Goal: Information Seeking & Learning: Learn about a topic

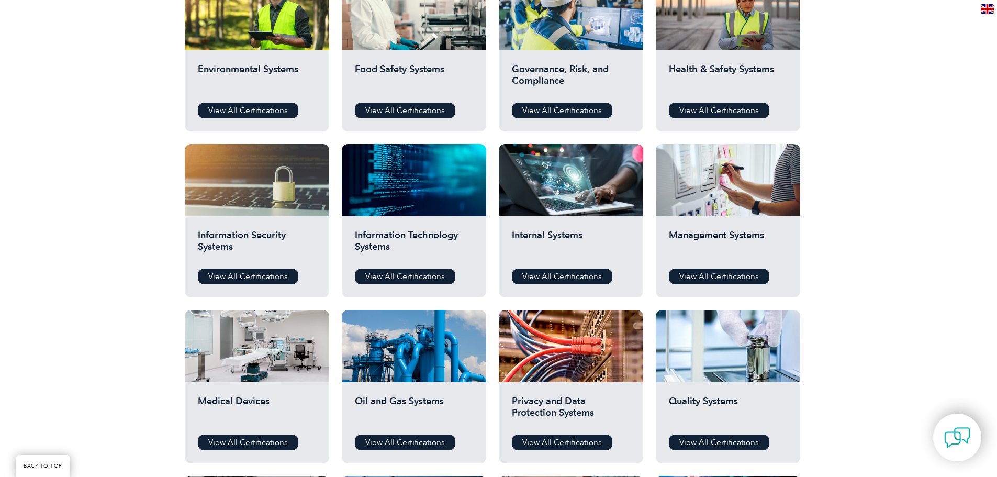
scroll to position [471, 0]
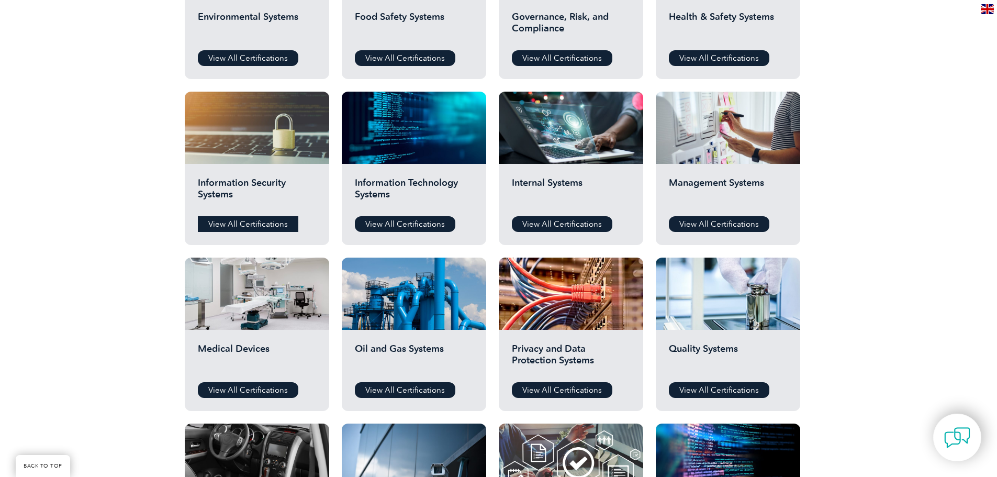
click at [256, 225] on link "View All Certifications" at bounding box center [248, 224] width 100 height 16
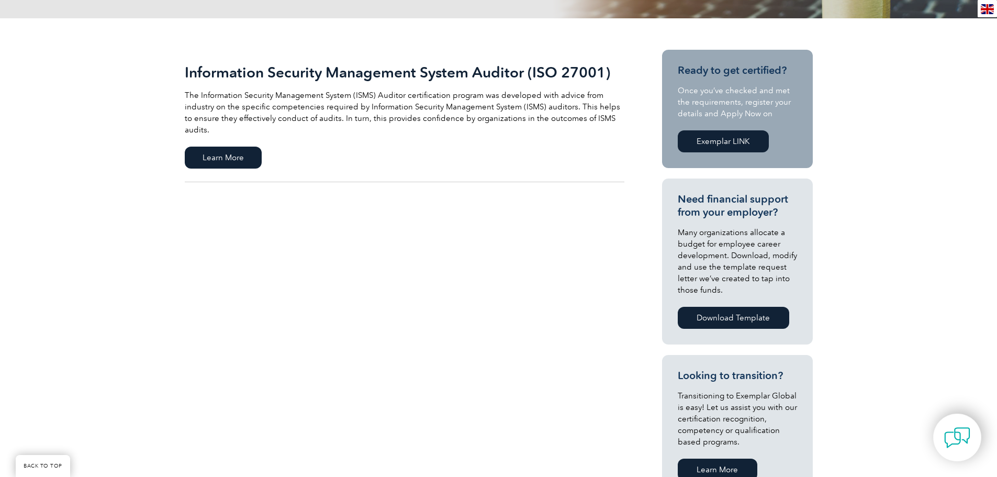
scroll to position [262, 0]
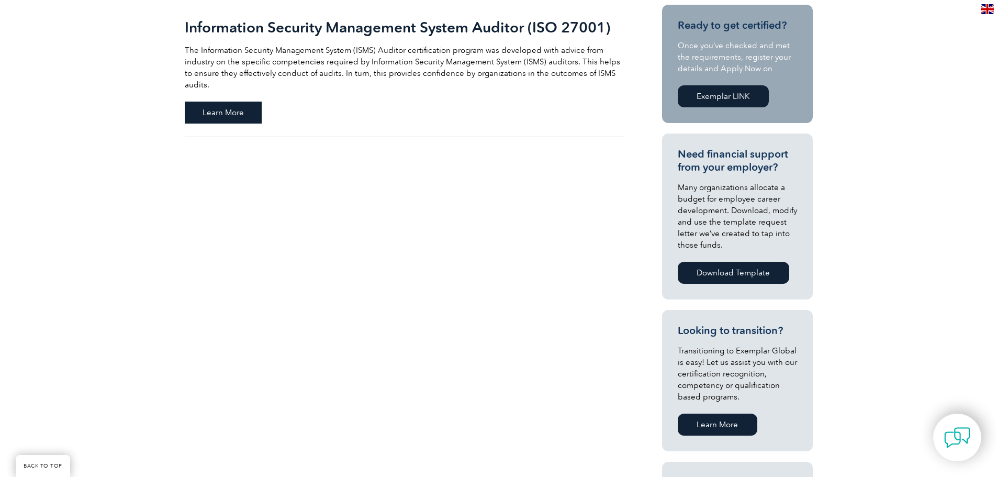
click at [233, 102] on span "Learn More" at bounding box center [223, 113] width 77 height 22
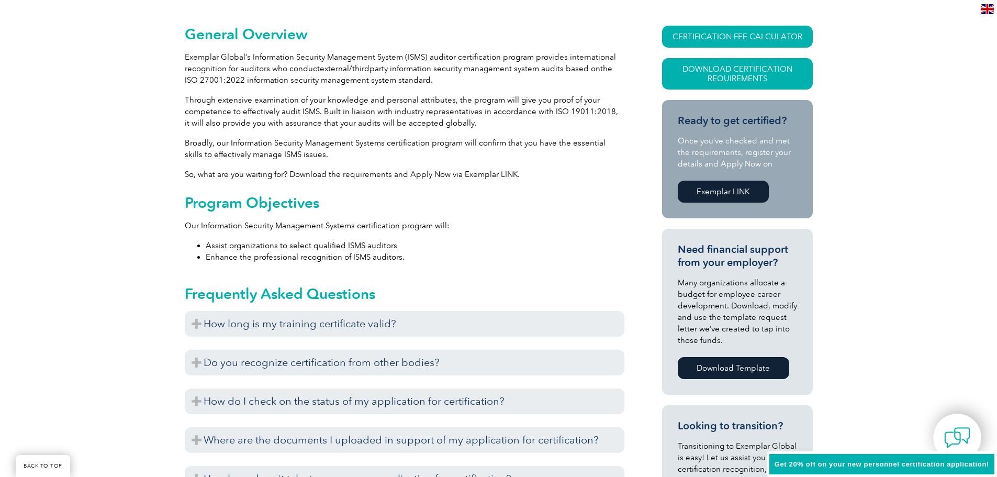
scroll to position [262, 0]
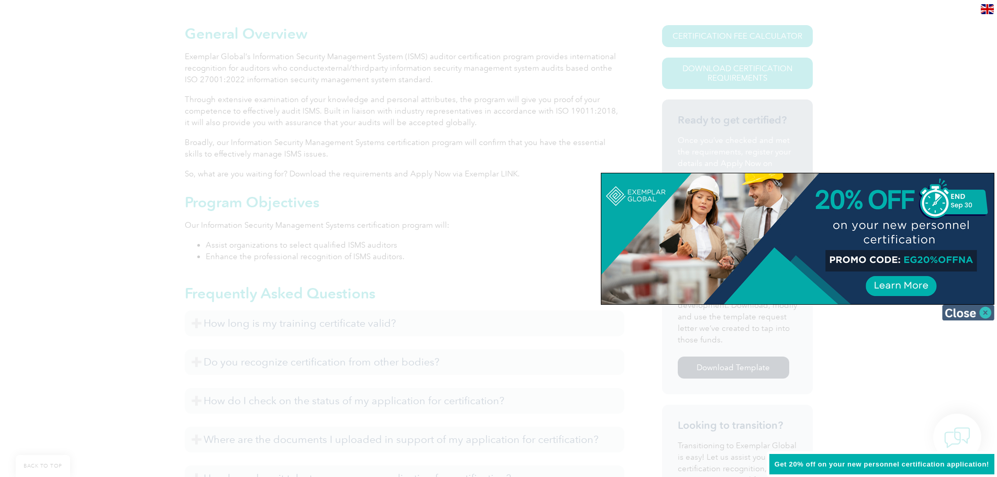
click at [983, 311] on img at bounding box center [968, 313] width 52 height 16
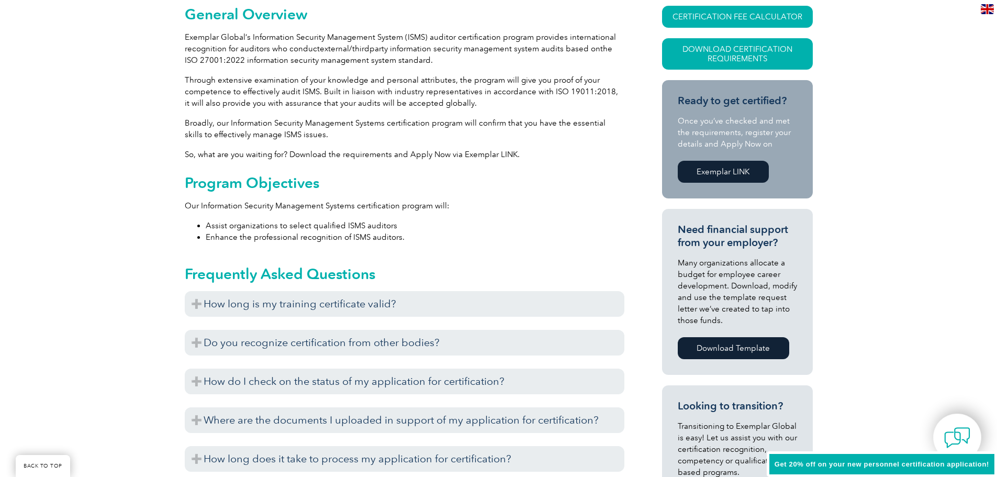
scroll to position [314, 0]
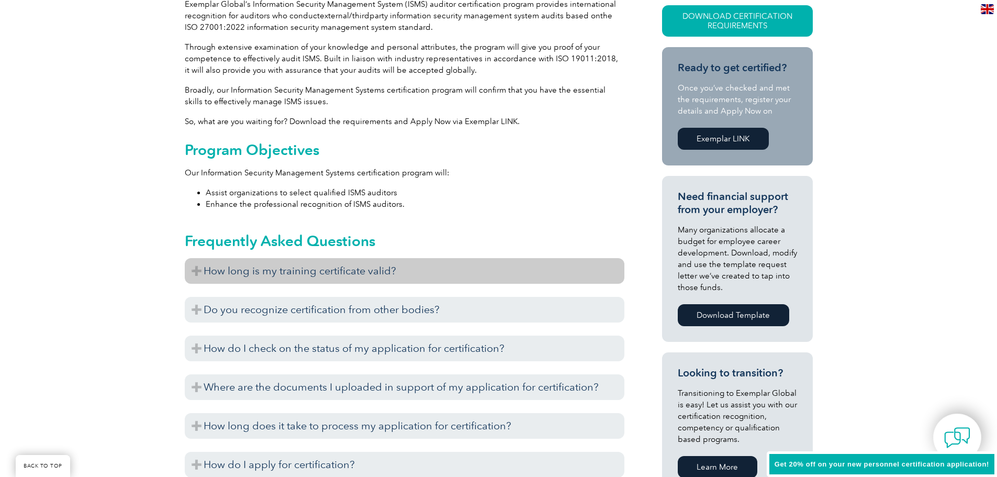
click at [369, 269] on h3 "How long is my training certificate valid?" at bounding box center [404, 271] width 439 height 26
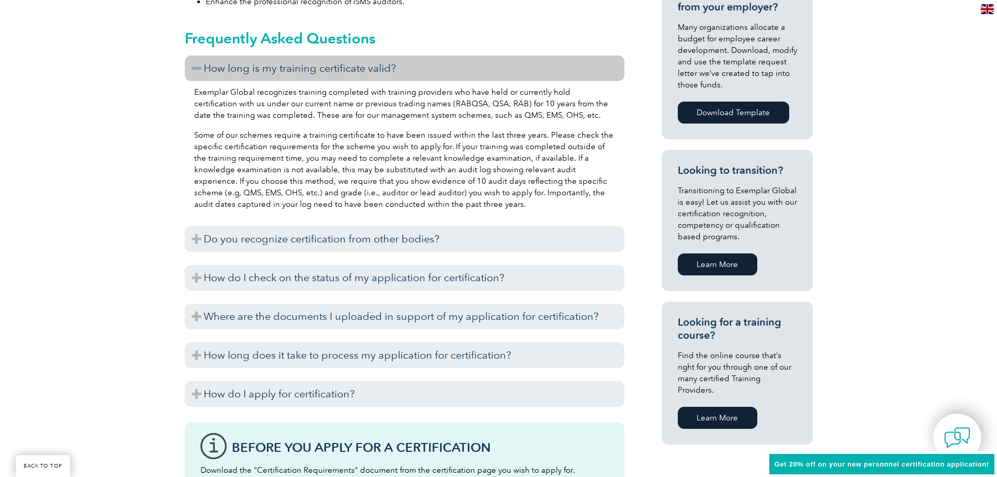
scroll to position [523, 0]
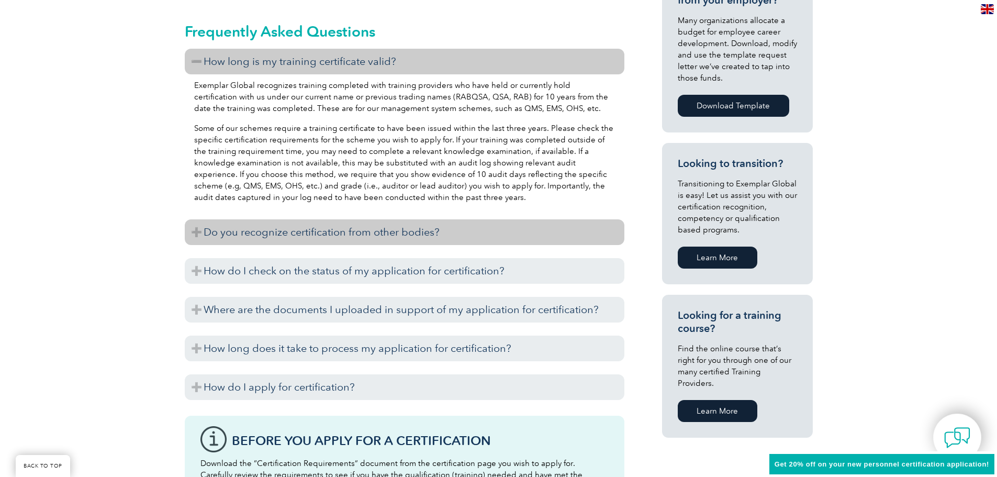
click at [300, 236] on h3 "Do you recognize certification from other bodies?" at bounding box center [404, 232] width 439 height 26
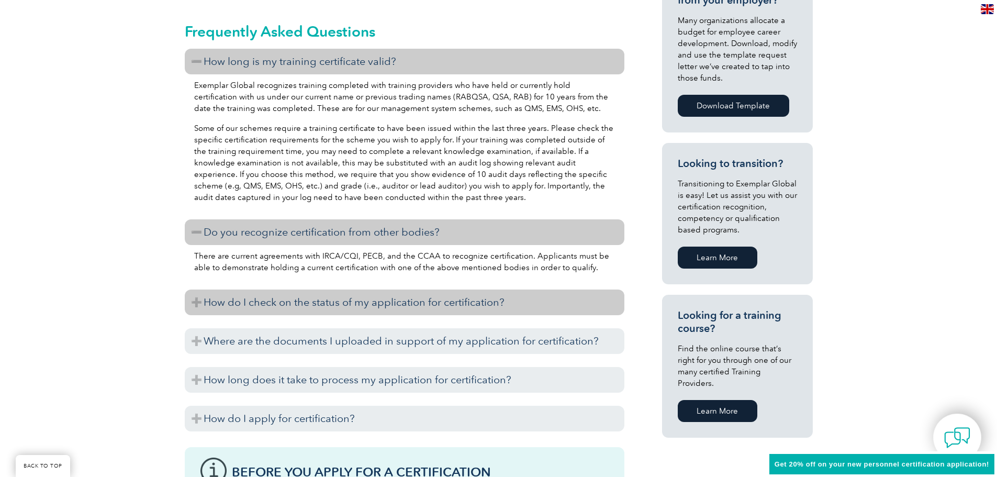
click at [352, 301] on h3 "How do I check on the status of my application for certification?" at bounding box center [404, 302] width 439 height 26
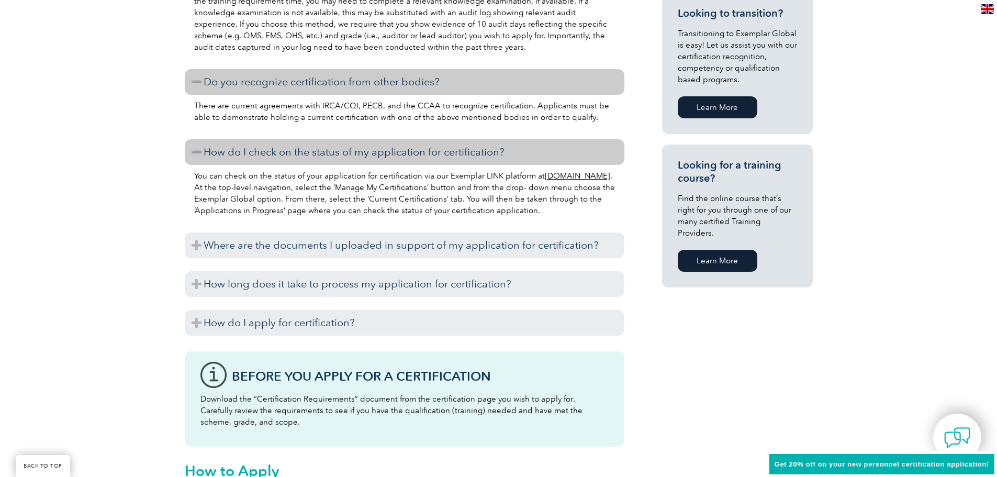
scroll to position [680, 0]
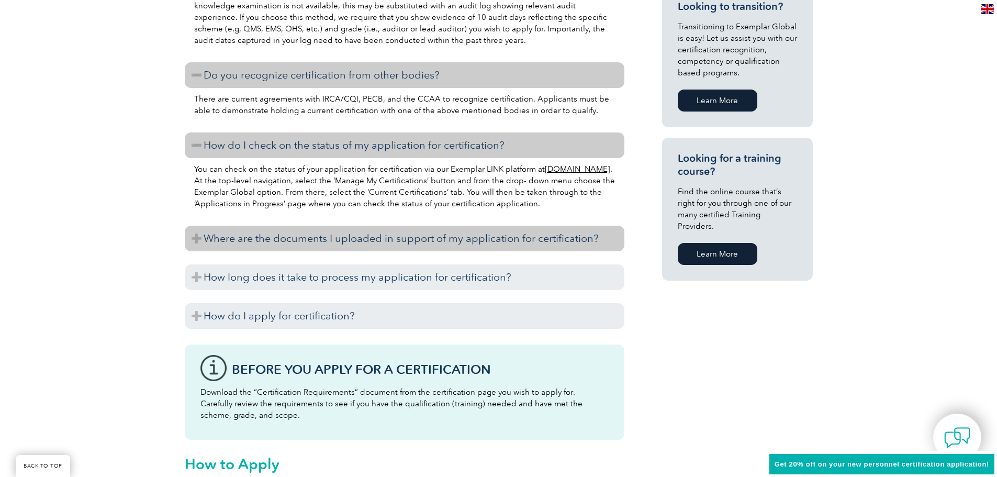
click at [356, 238] on h3 "Where are the documents I uploaded in support of my application for certificati…" at bounding box center [404, 239] width 439 height 26
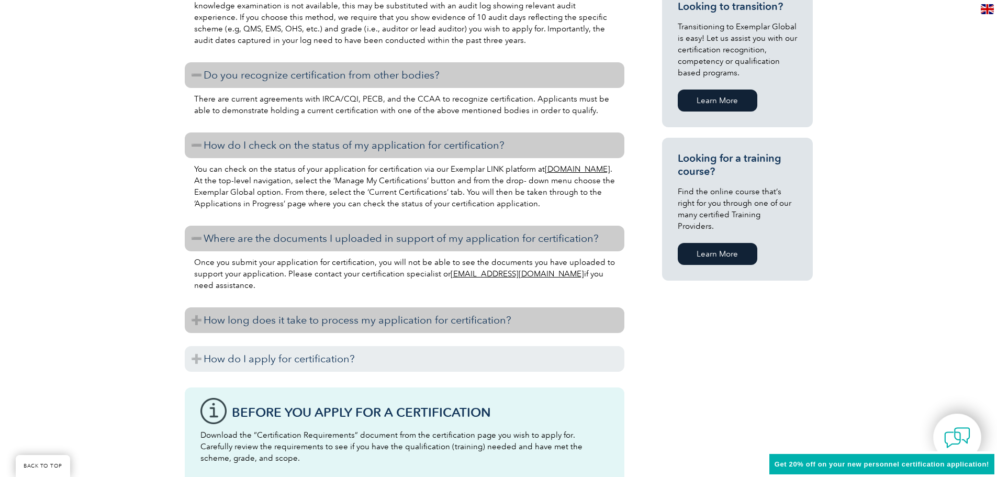
click at [358, 316] on h3 "How long does it take to process my application for certification?" at bounding box center [404, 320] width 439 height 26
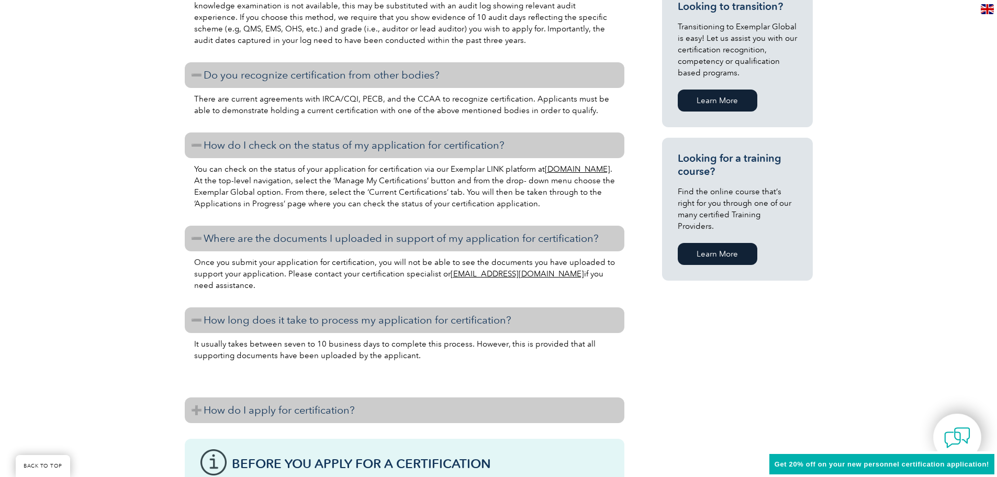
click at [344, 406] on h3 "How do I apply for certification?" at bounding box center [404, 410] width 439 height 26
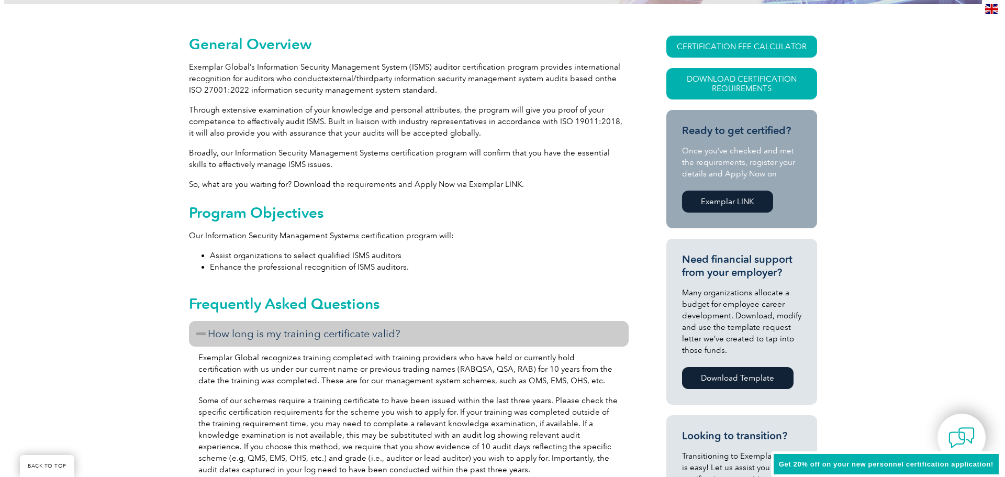
scroll to position [209, 0]
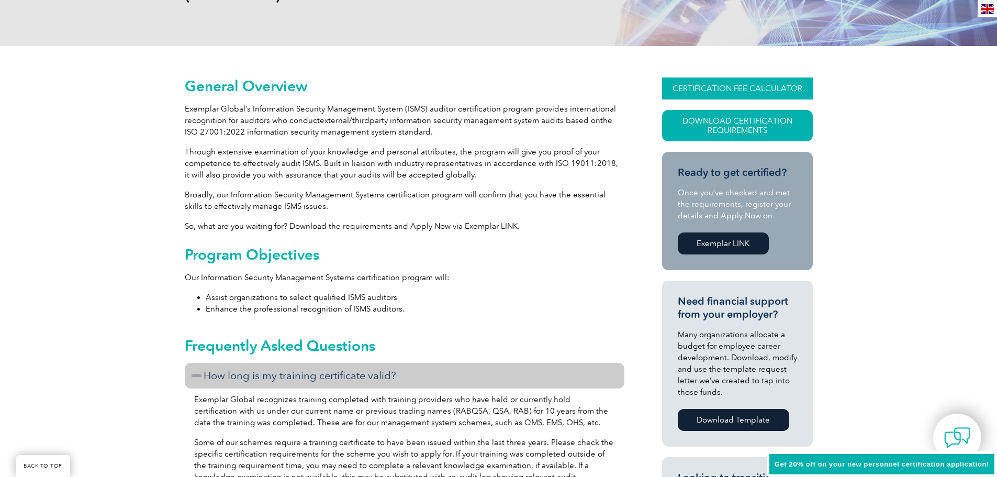
click at [715, 82] on link "CERTIFICATION FEE CALCULATOR" at bounding box center [737, 88] width 151 height 22
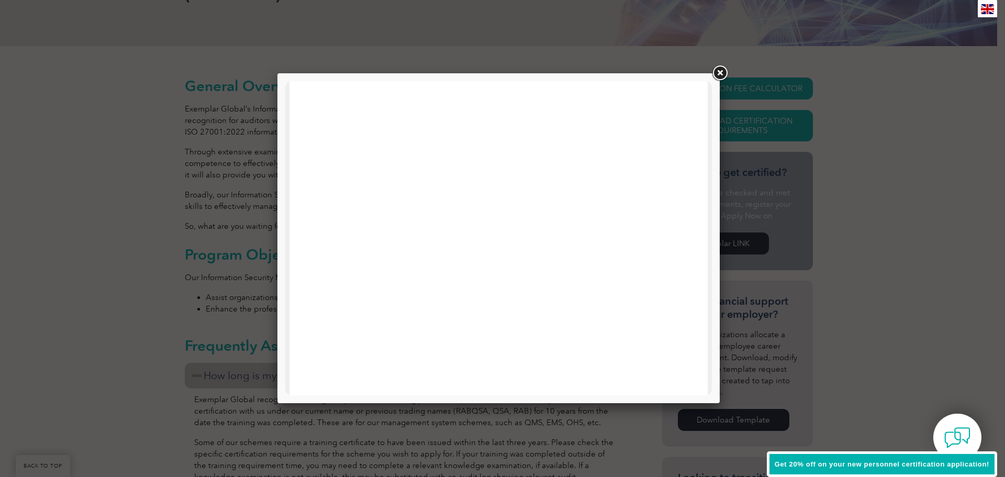
scroll to position [0, 0]
click at [717, 70] on link at bounding box center [719, 73] width 19 height 19
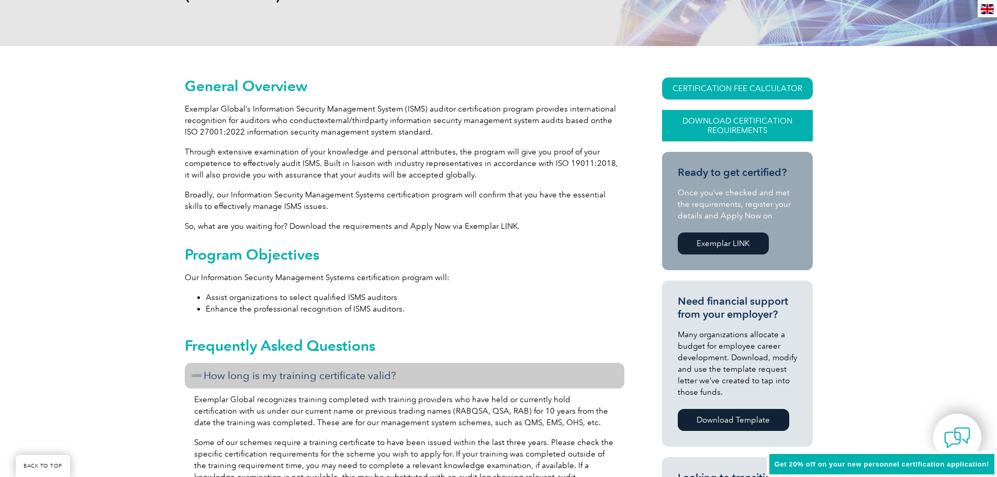
click at [733, 124] on link "Download Certification Requirements" at bounding box center [737, 125] width 151 height 31
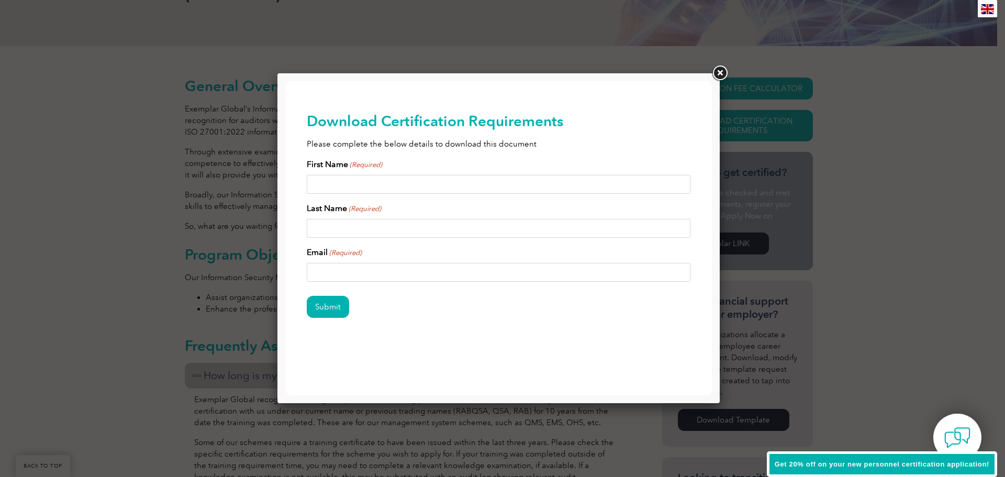
click at [368, 185] on input "First Name (Required)" at bounding box center [499, 184] width 384 height 19
type input "Monica"
type input "Mitchell"
type input "monicaemitchell5@gmail.com"
click at [327, 309] on input "Submit" at bounding box center [328, 307] width 42 height 22
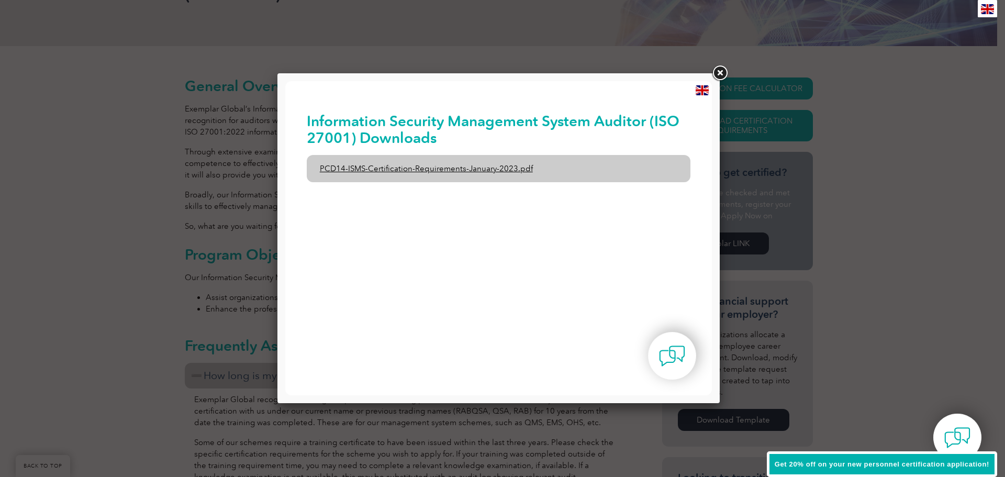
click at [491, 167] on link "PCD14-ISMS-Certification-Requirements-January-2023.pdf" at bounding box center [499, 168] width 384 height 27
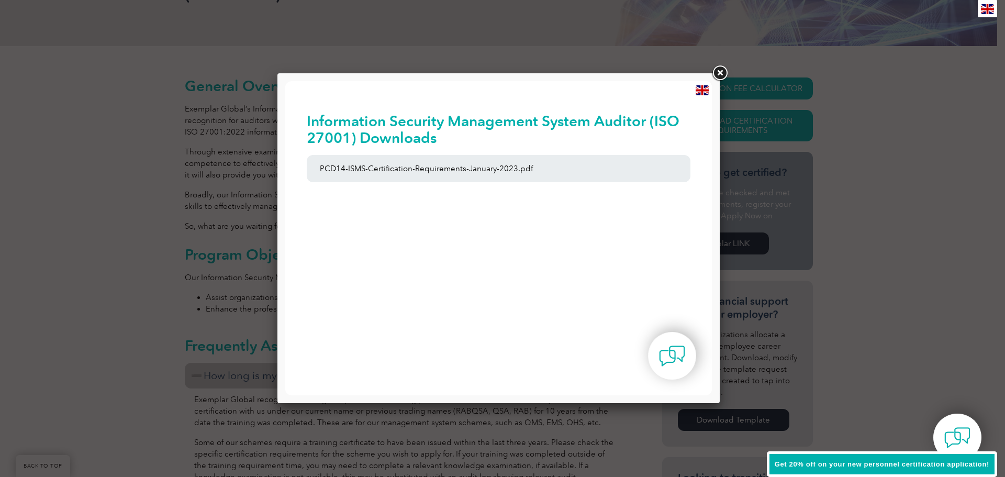
click at [721, 71] on link at bounding box center [719, 73] width 19 height 19
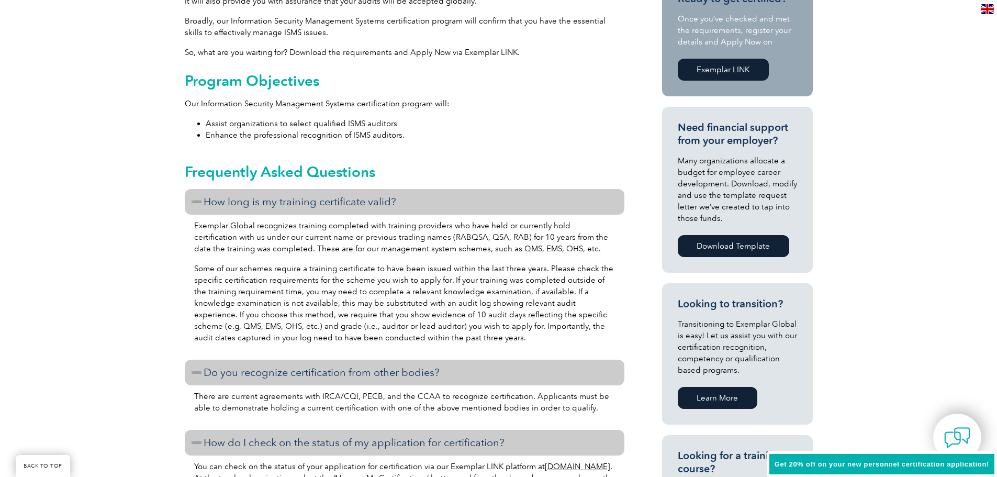
scroll to position [576, 0]
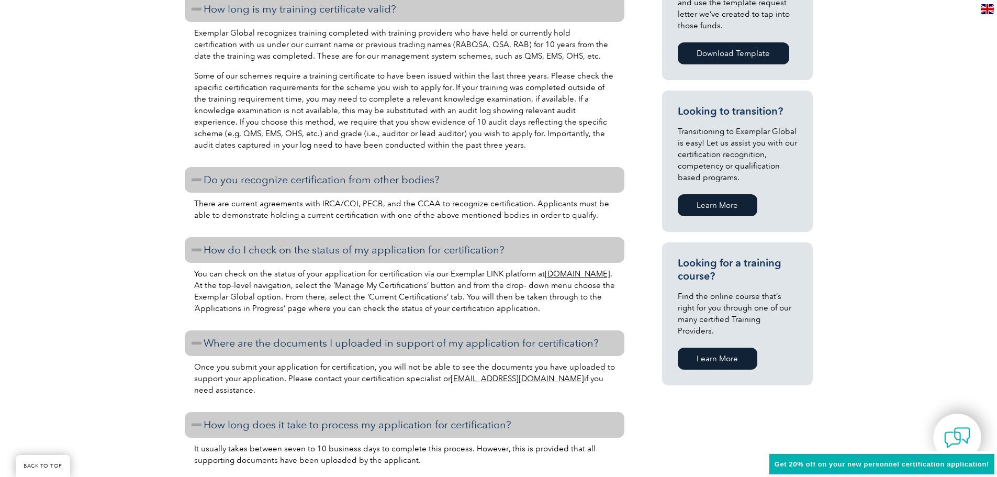
click at [715, 348] on link "Learn More" at bounding box center [718, 358] width 80 height 22
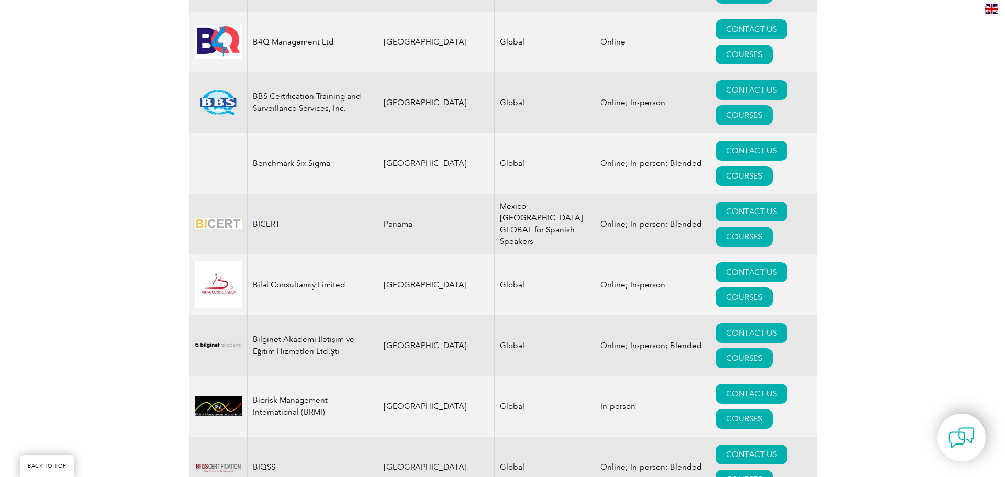
scroll to position [1936, 0]
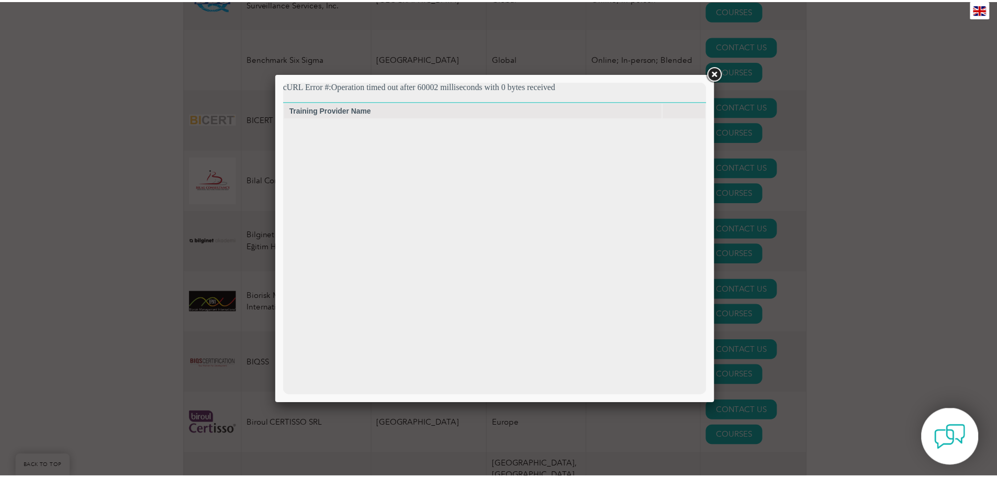
scroll to position [0, 0]
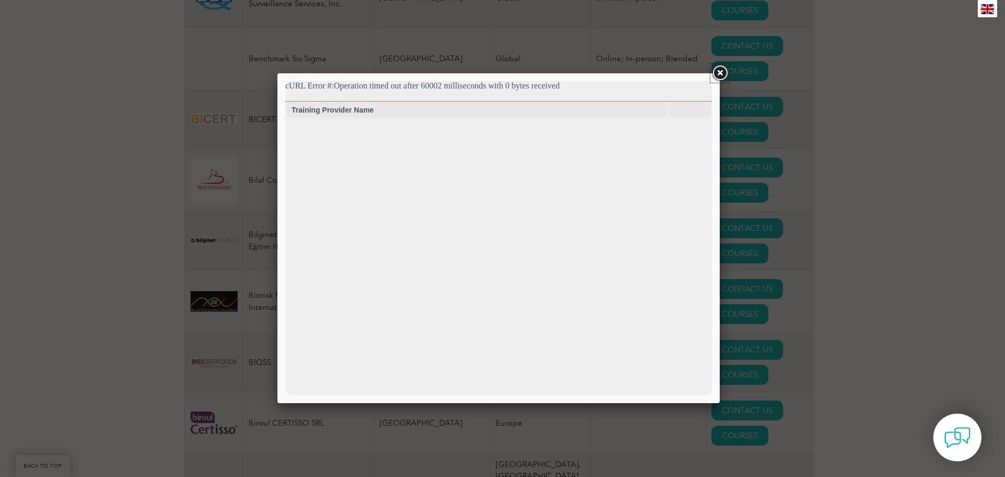
drag, startPoint x: 717, startPoint y: 69, endPoint x: 718, endPoint y: 83, distance: 14.1
click at [717, 69] on link at bounding box center [719, 73] width 19 height 19
